Goal: Transaction & Acquisition: Purchase product/service

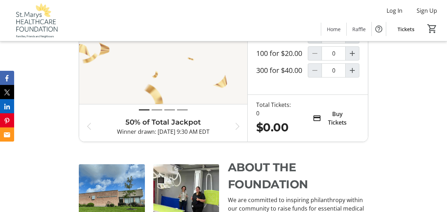
scroll to position [389, 0]
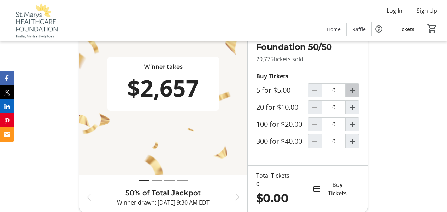
click at [353, 94] on mat-icon "Increment by one" at bounding box center [352, 90] width 8 height 8
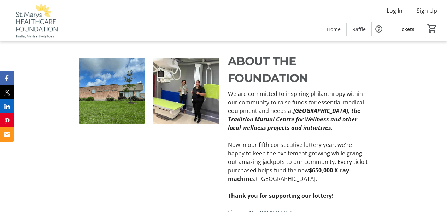
type input "1"
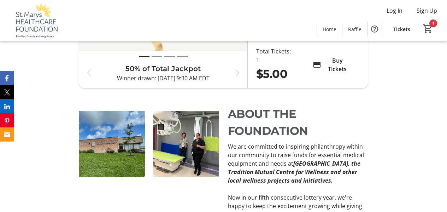
scroll to position [495, 0]
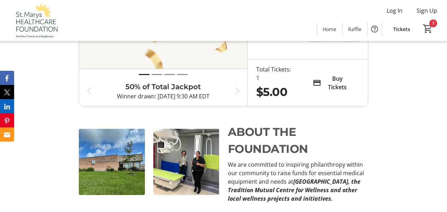
click at [337, 89] on span "Buy Tickets" at bounding box center [337, 82] width 27 height 17
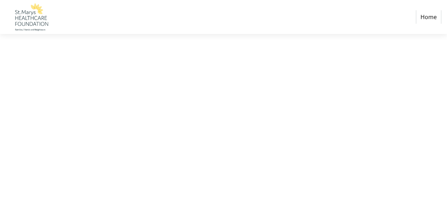
select select "CA"
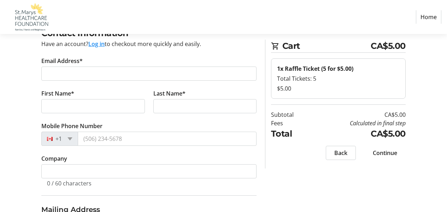
scroll to position [71, 0]
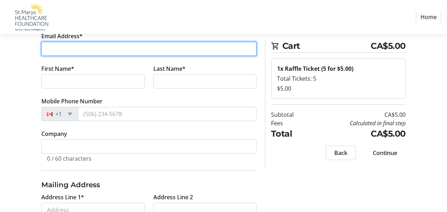
click at [72, 44] on input "Email Address*" at bounding box center [148, 49] width 215 height 14
type input "[PERSON_NAME][EMAIL_ADDRESS][DOMAIN_NAME]"
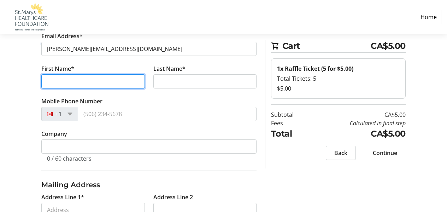
type input "[PERSON_NAME]"
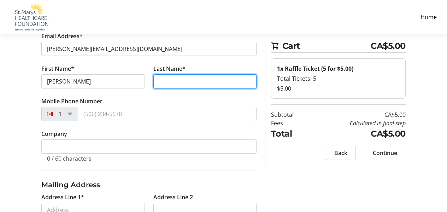
type input "[PERSON_NAME]"
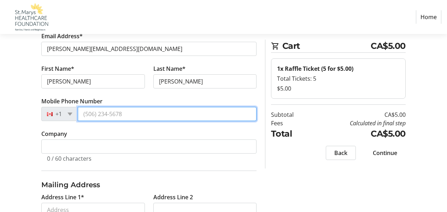
type input "[PHONE_NUMBER]"
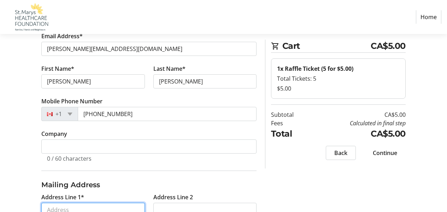
type input "P.O. Box 2426"
type input "Peterborough"
select select "ON"
type input "K9J 7Y8"
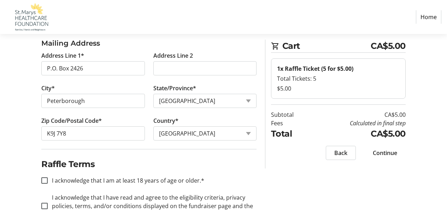
scroll to position [236, 0]
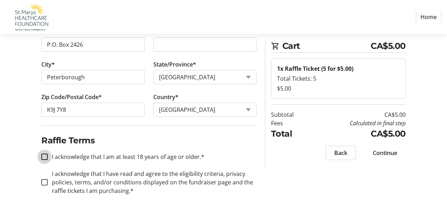
click at [46, 156] on input "I acknowledge that I am at least 18 years of age or older.*" at bounding box center [44, 156] width 6 height 6
checkbox input "true"
click at [46, 181] on input "I acknowledge that I have read and agree to the eligibility criteria, privacy p…" at bounding box center [44, 182] width 6 height 6
checkbox input "true"
click at [385, 151] on span "Continue" at bounding box center [385, 152] width 24 height 8
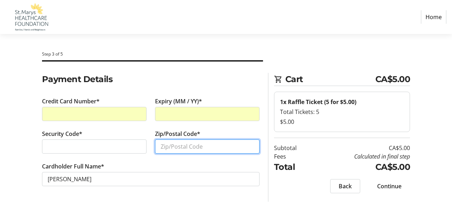
click at [196, 144] on input "Zip/Postal Code*" at bounding box center [207, 146] width 105 height 14
type input "K9J 7Y8"
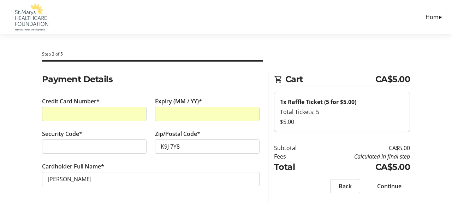
click at [390, 185] on span "Continue" at bounding box center [389, 186] width 24 height 8
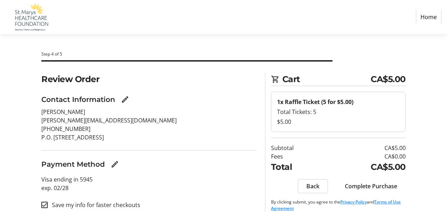
scroll to position [8, 0]
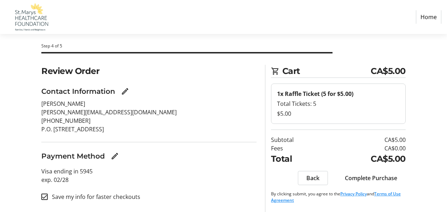
click at [368, 178] on span "Complete Purchase" at bounding box center [371, 177] width 52 height 8
